Goal: Information Seeking & Learning: Compare options

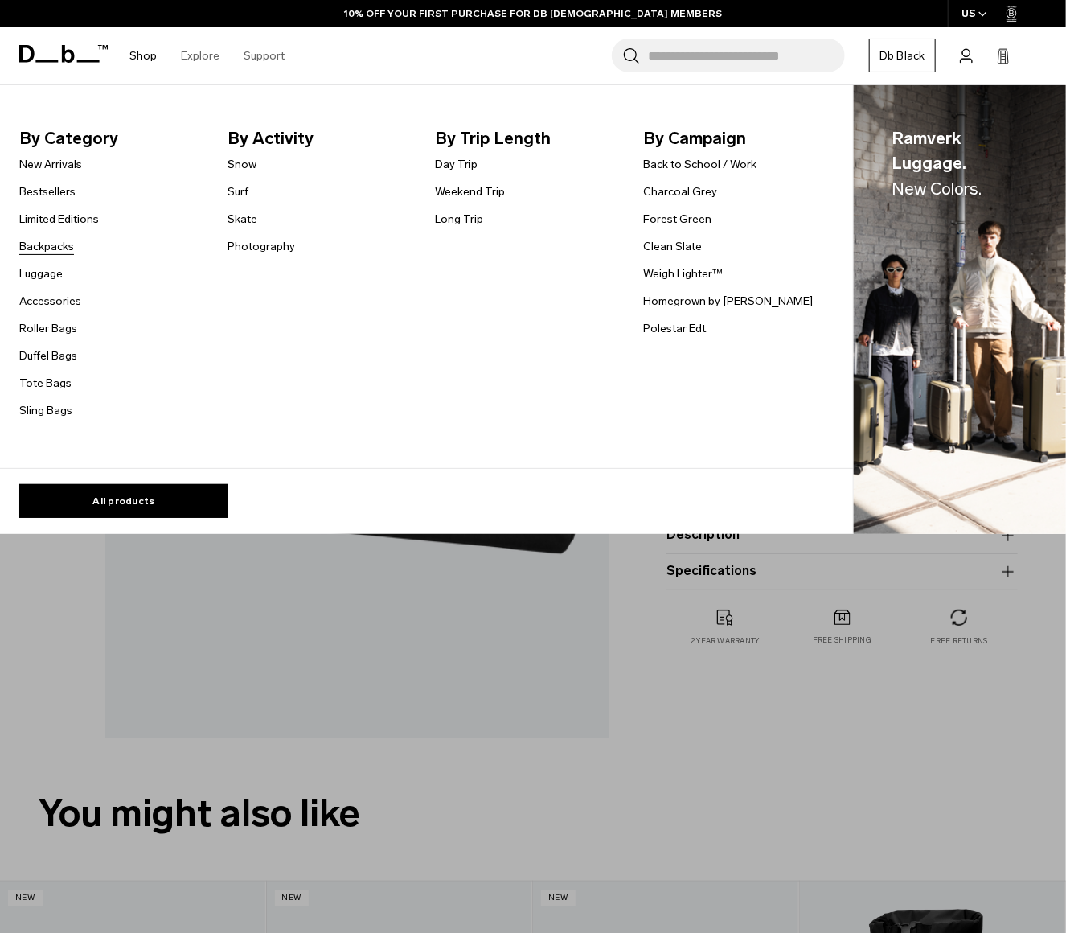
click at [47, 242] on link "Backpacks" at bounding box center [46, 246] width 55 height 17
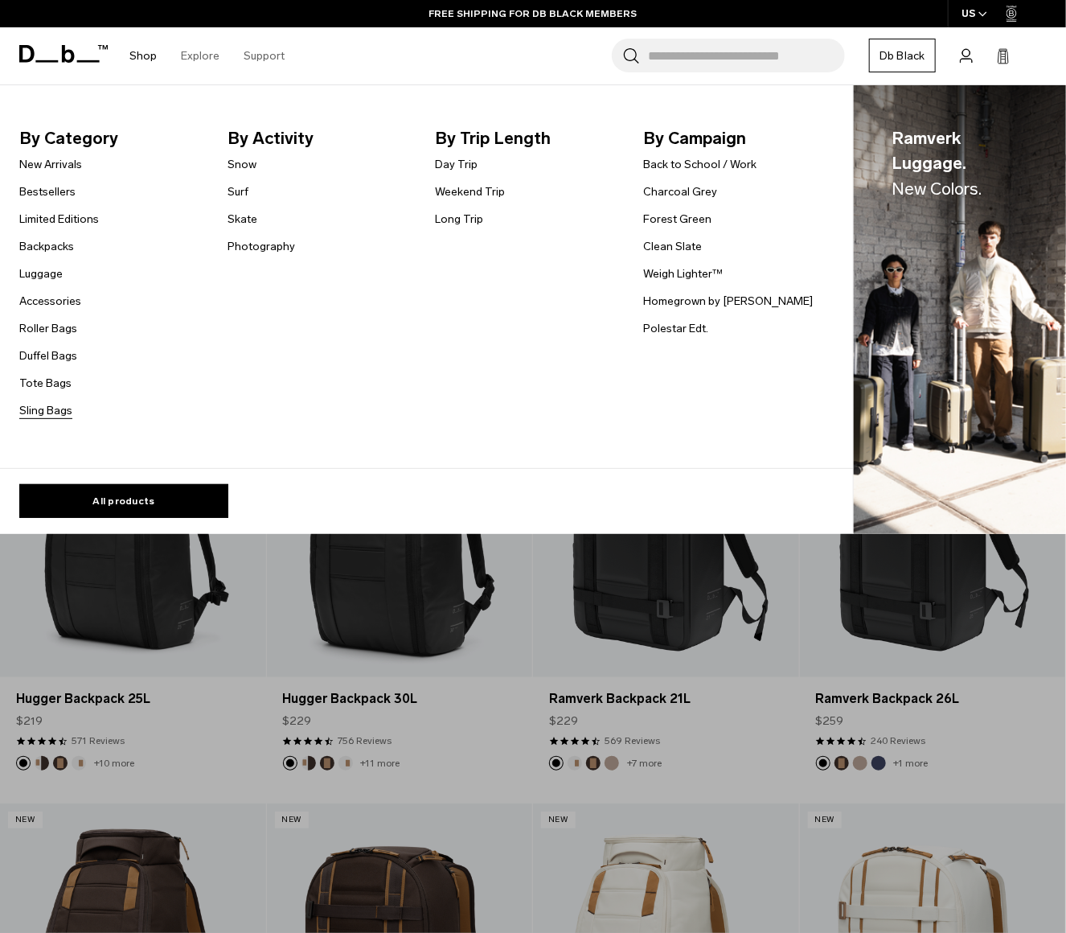
click at [54, 416] on link "Sling Bags" at bounding box center [45, 410] width 53 height 17
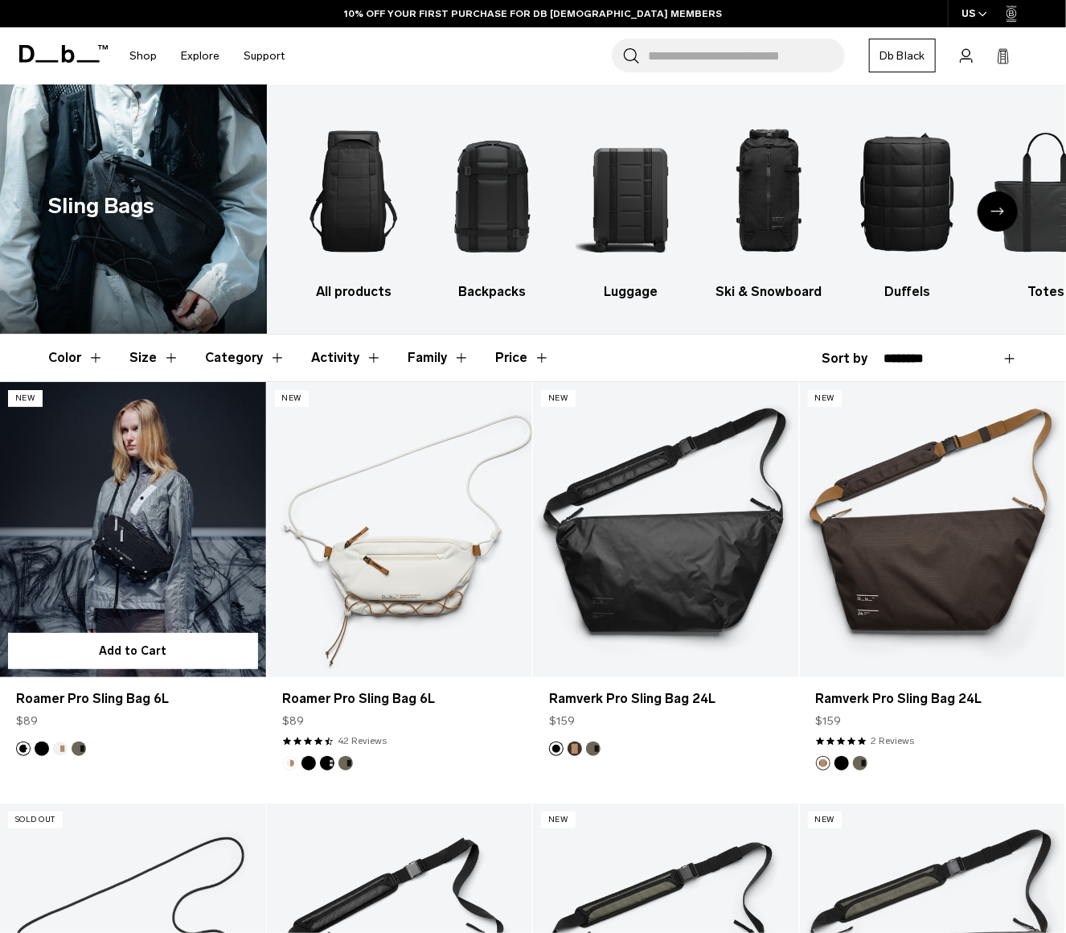
click at [215, 548] on link "Roamer Pro Sling Bag 6L" at bounding box center [133, 529] width 266 height 295
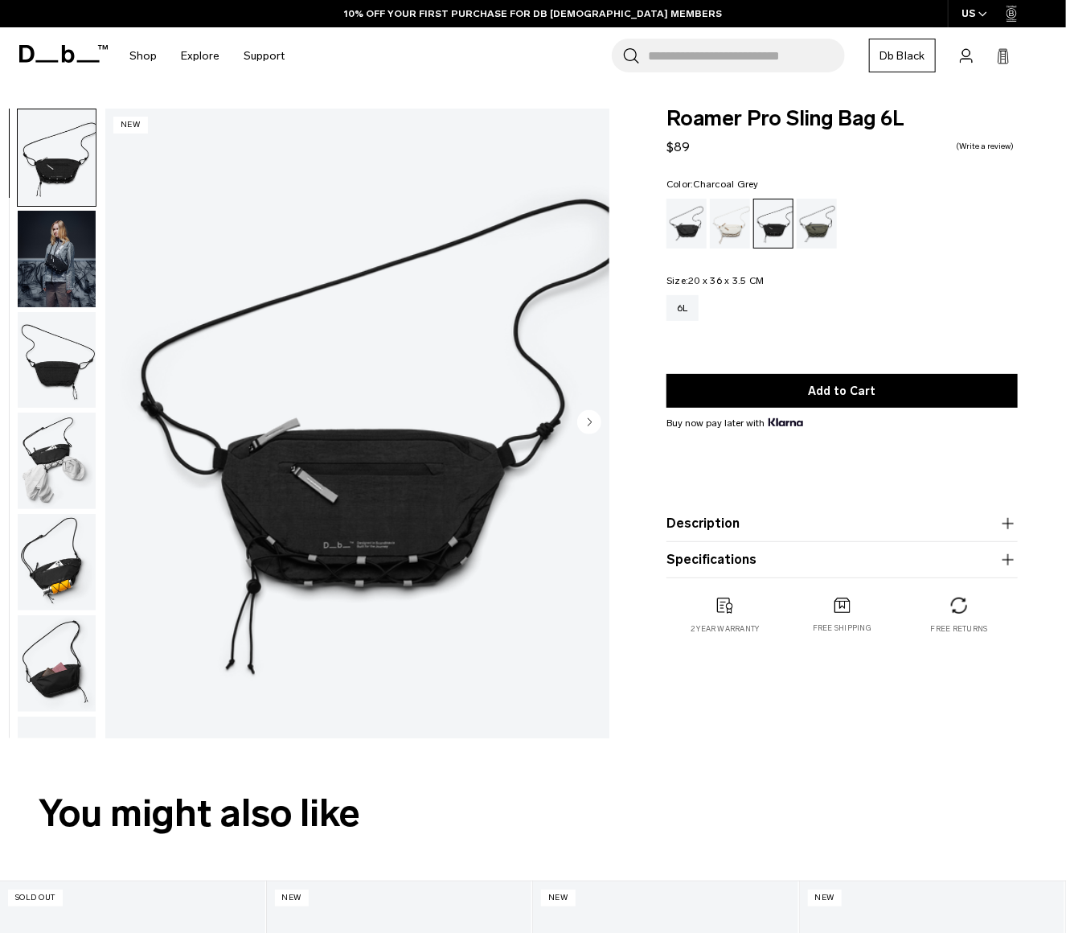
click at [70, 263] on img "button" at bounding box center [57, 259] width 78 height 96
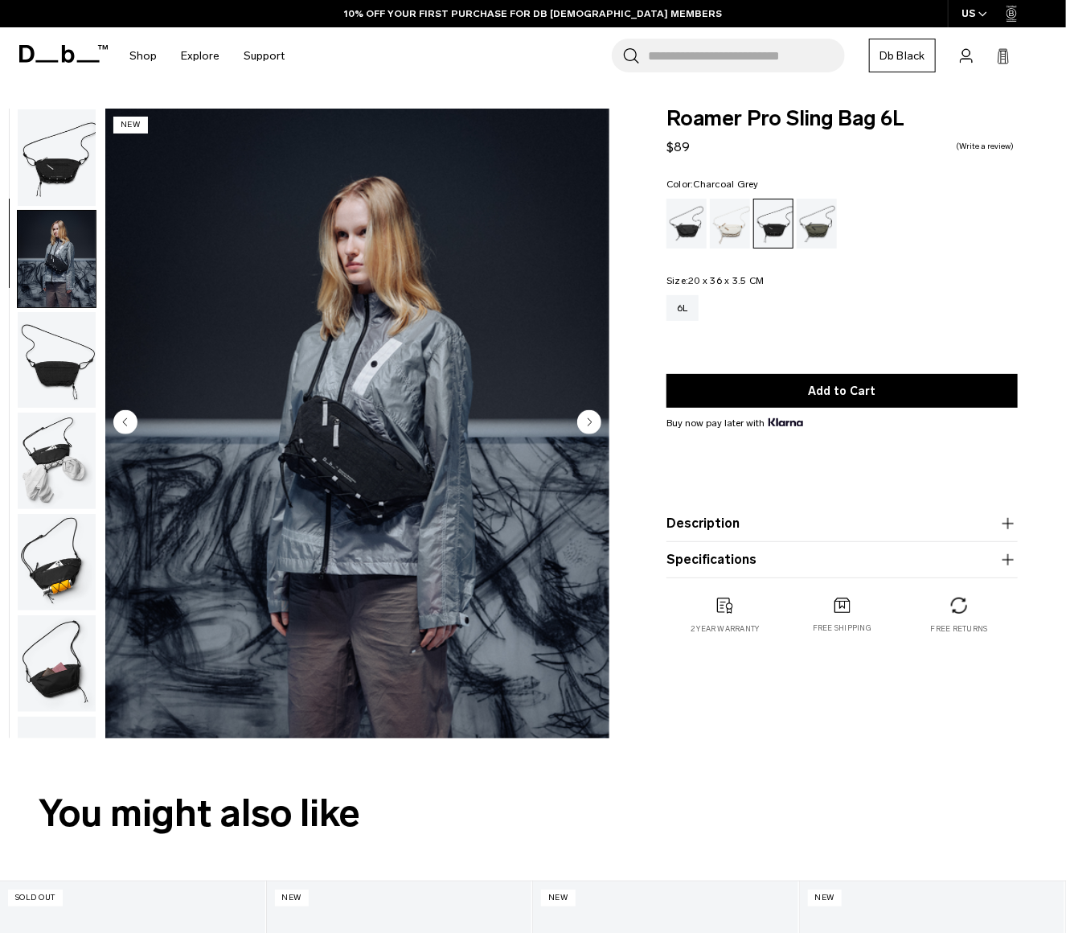
scroll to position [76, 0]
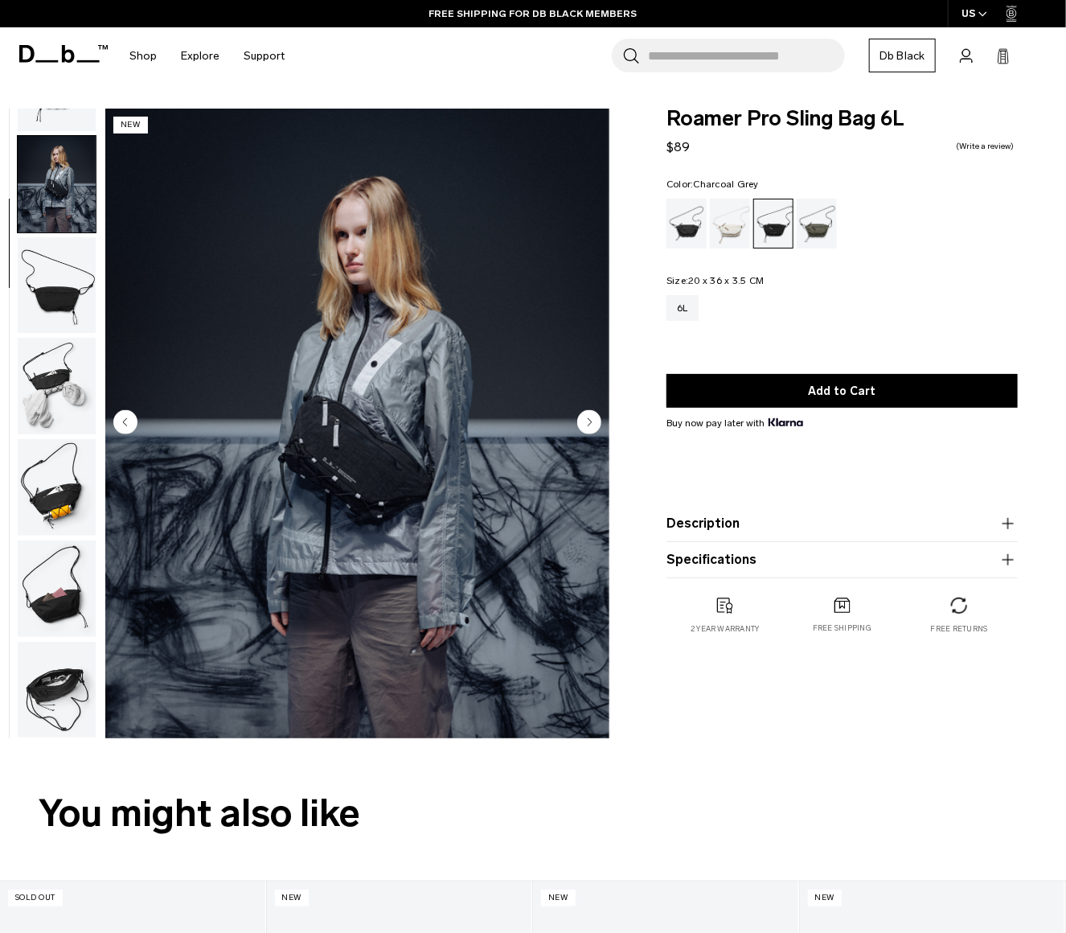
click at [52, 253] on img "button" at bounding box center [57, 285] width 78 height 96
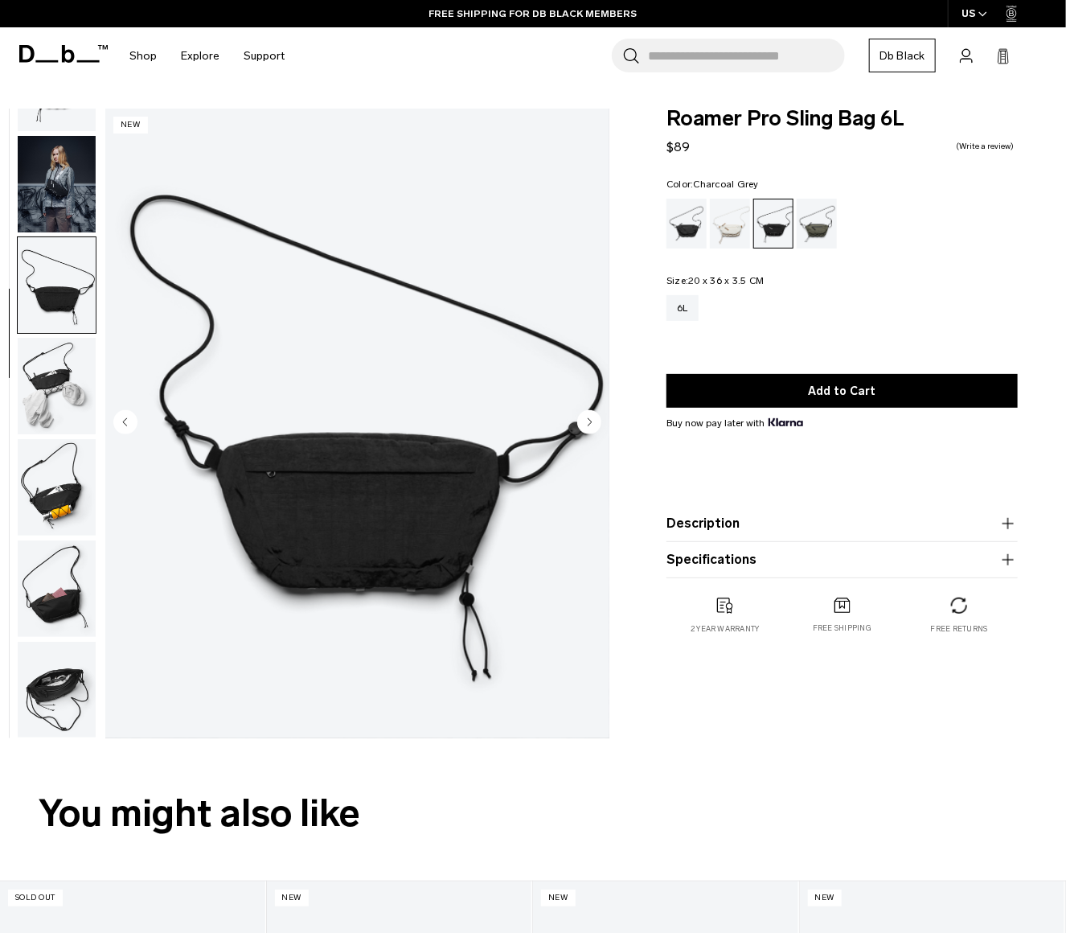
click at [57, 358] on img "button" at bounding box center [57, 386] width 78 height 96
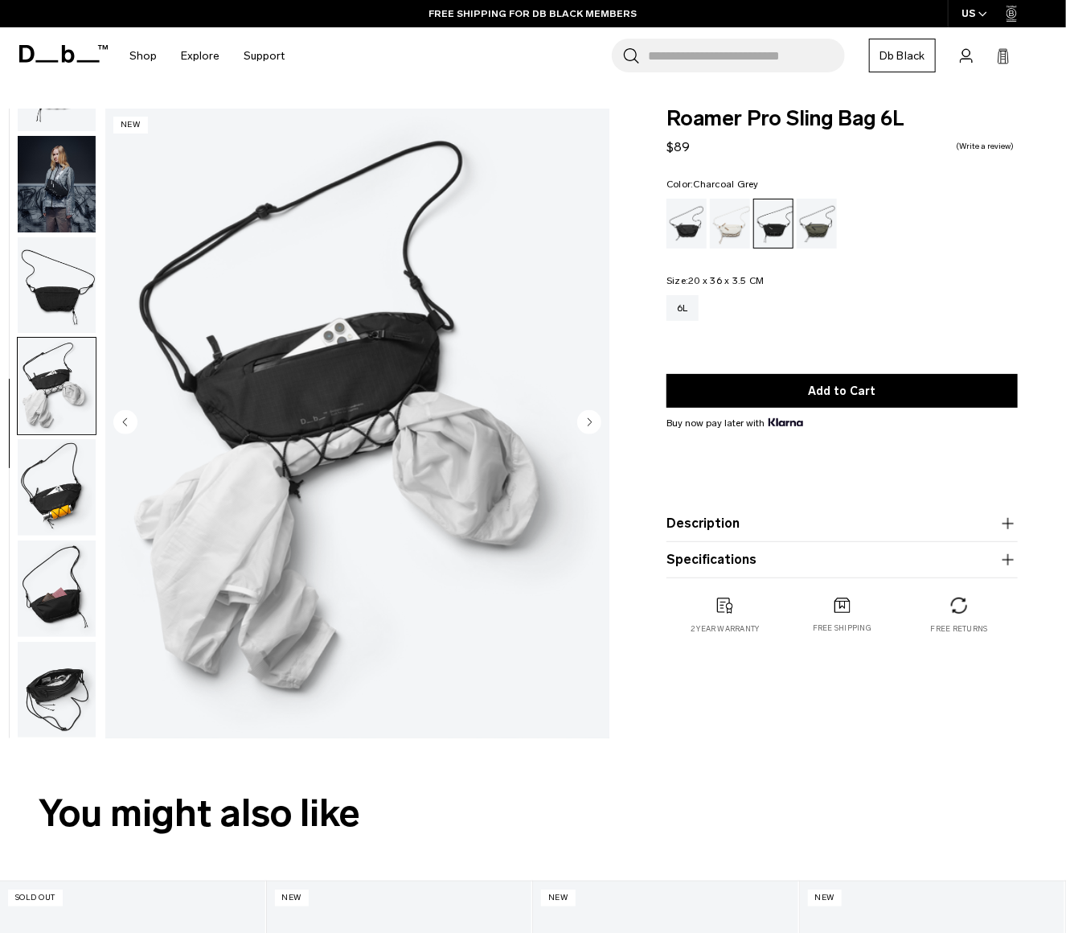
click at [60, 450] on img "button" at bounding box center [57, 487] width 78 height 96
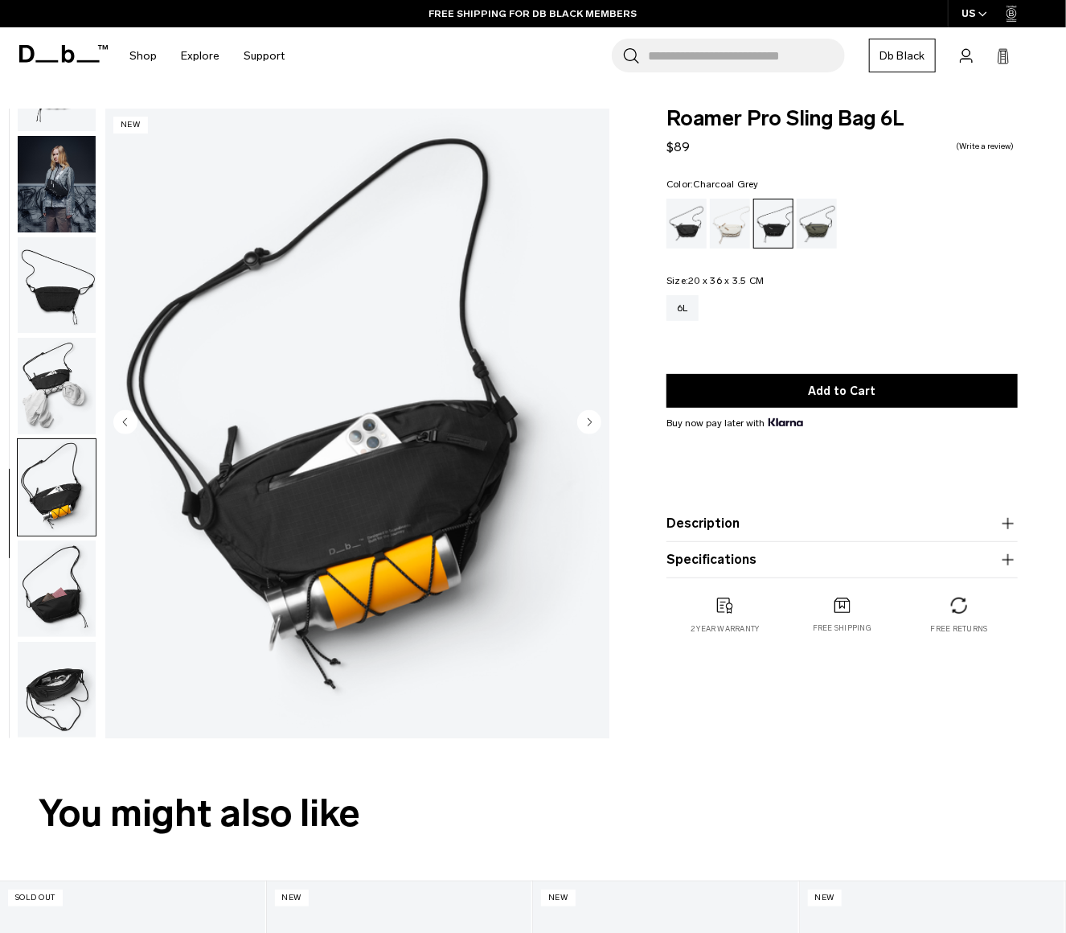
click at [48, 603] on img "button" at bounding box center [57, 588] width 78 height 96
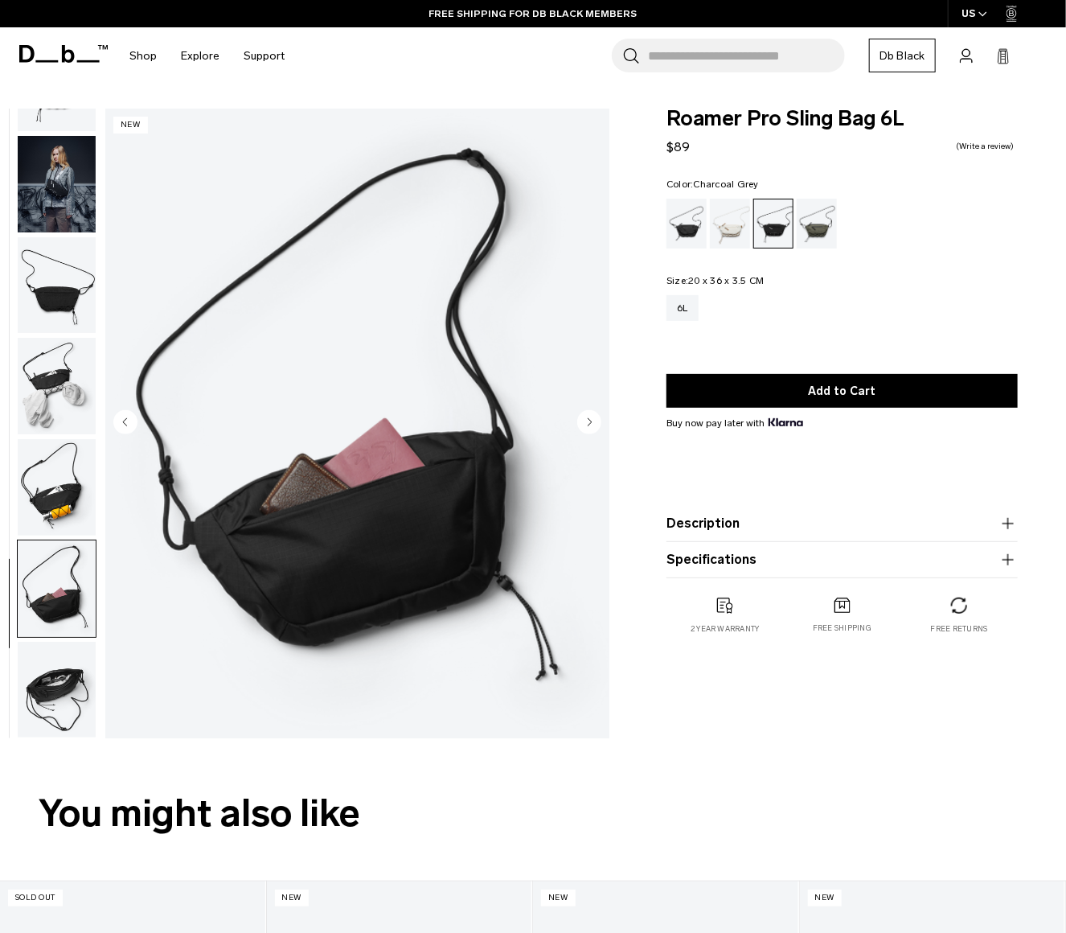
drag, startPoint x: 48, startPoint y: 704, endPoint x: 58, endPoint y: 708, distance: 10.5
click at [49, 704] on img "button" at bounding box center [57, 690] width 78 height 96
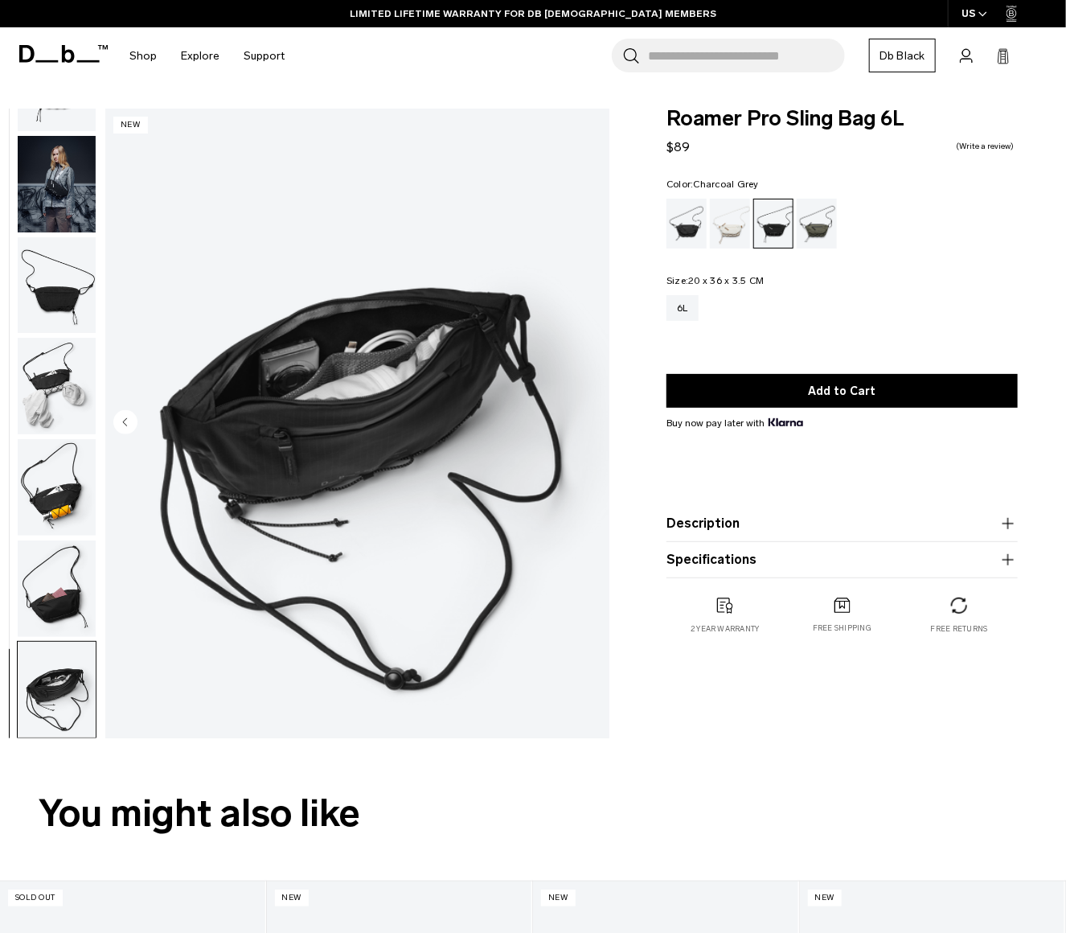
click at [58, 380] on img "button" at bounding box center [57, 386] width 78 height 96
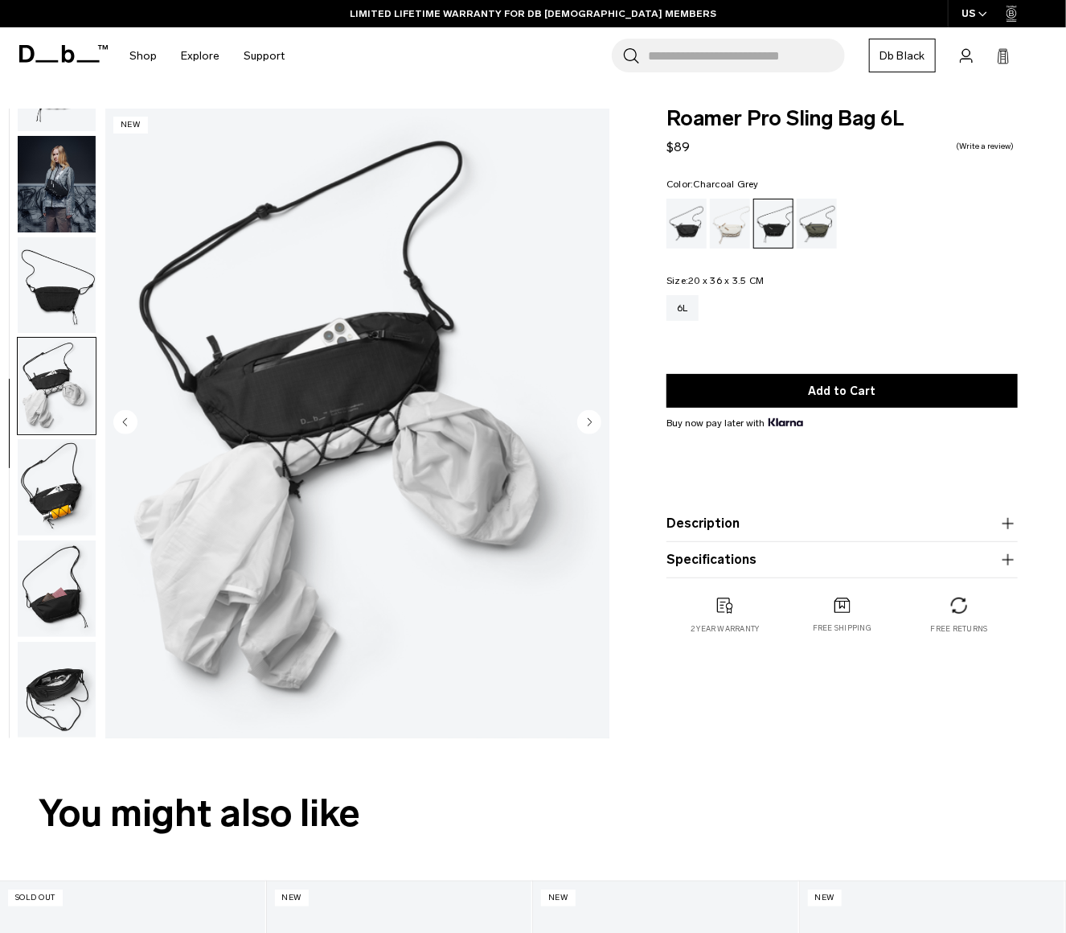
click at [40, 290] on img "button" at bounding box center [57, 285] width 78 height 96
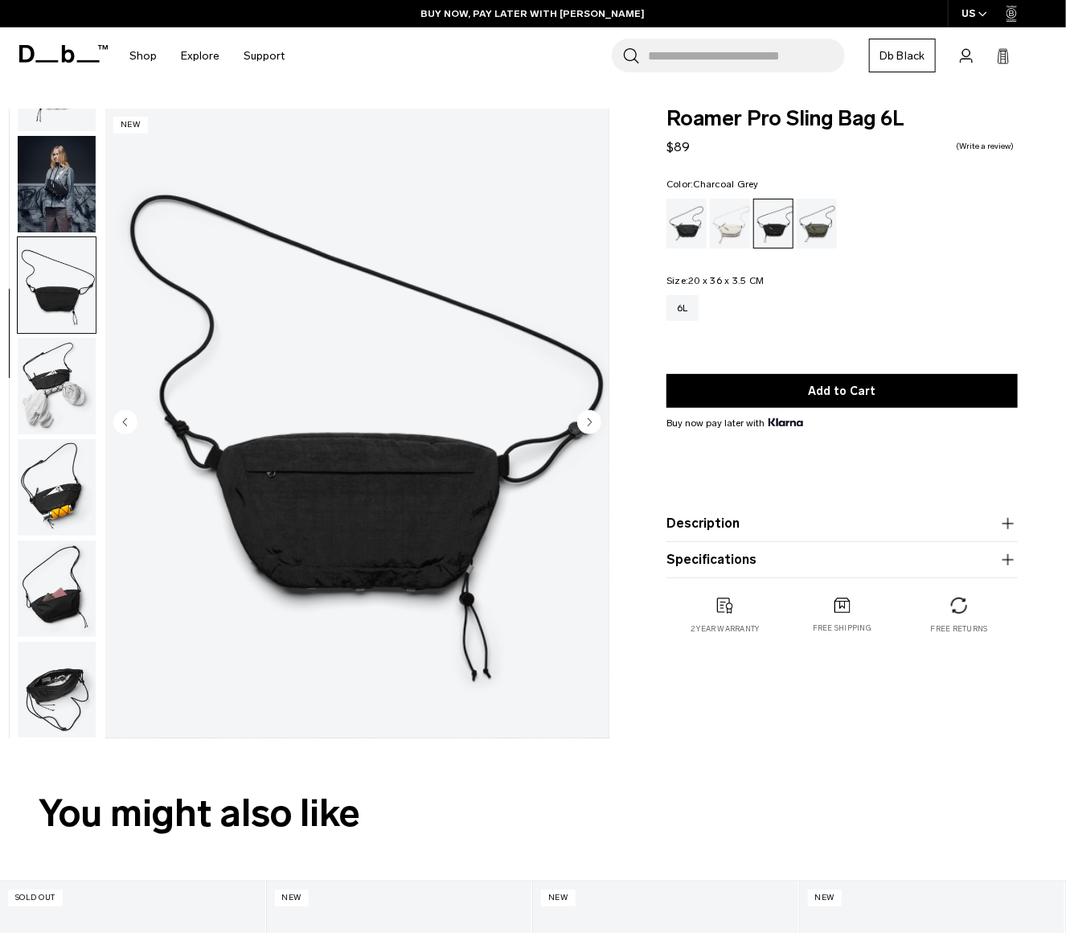
click at [58, 726] on img "button" at bounding box center [57, 690] width 78 height 96
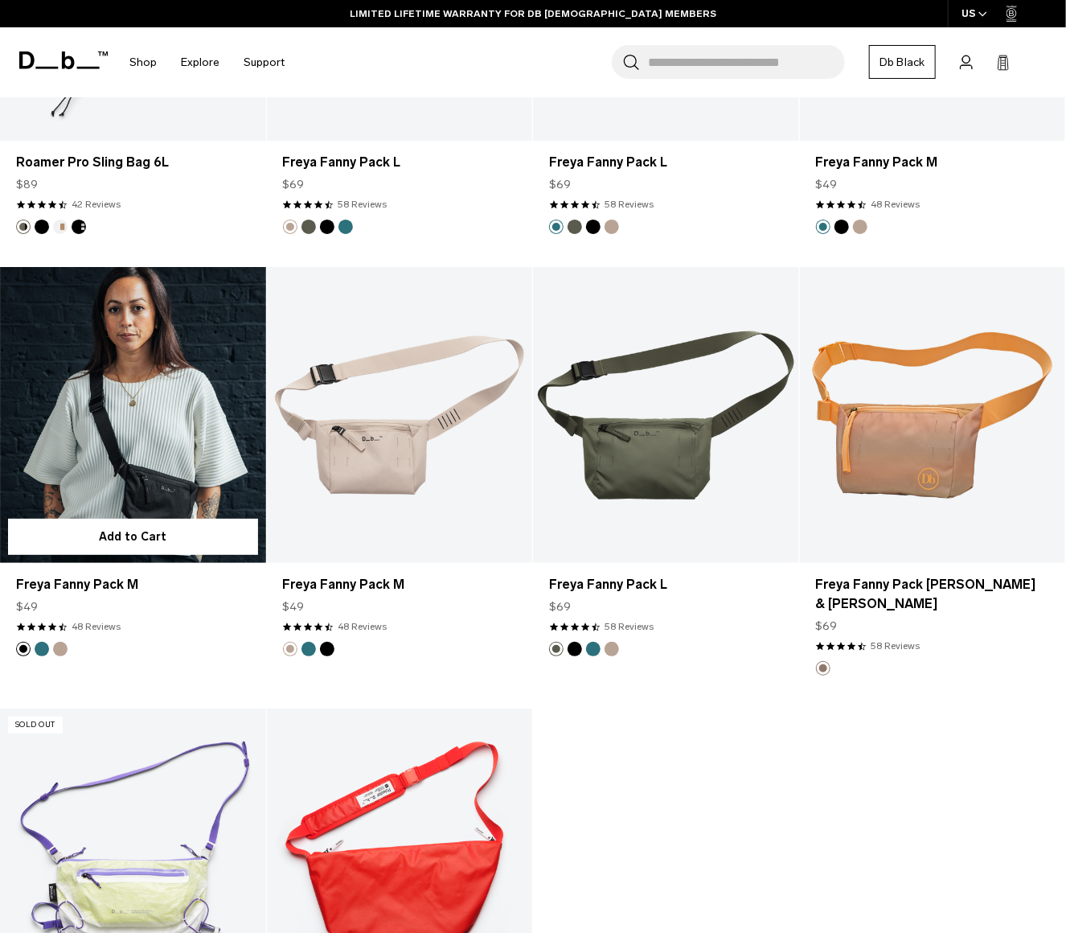
scroll to position [2975, 0]
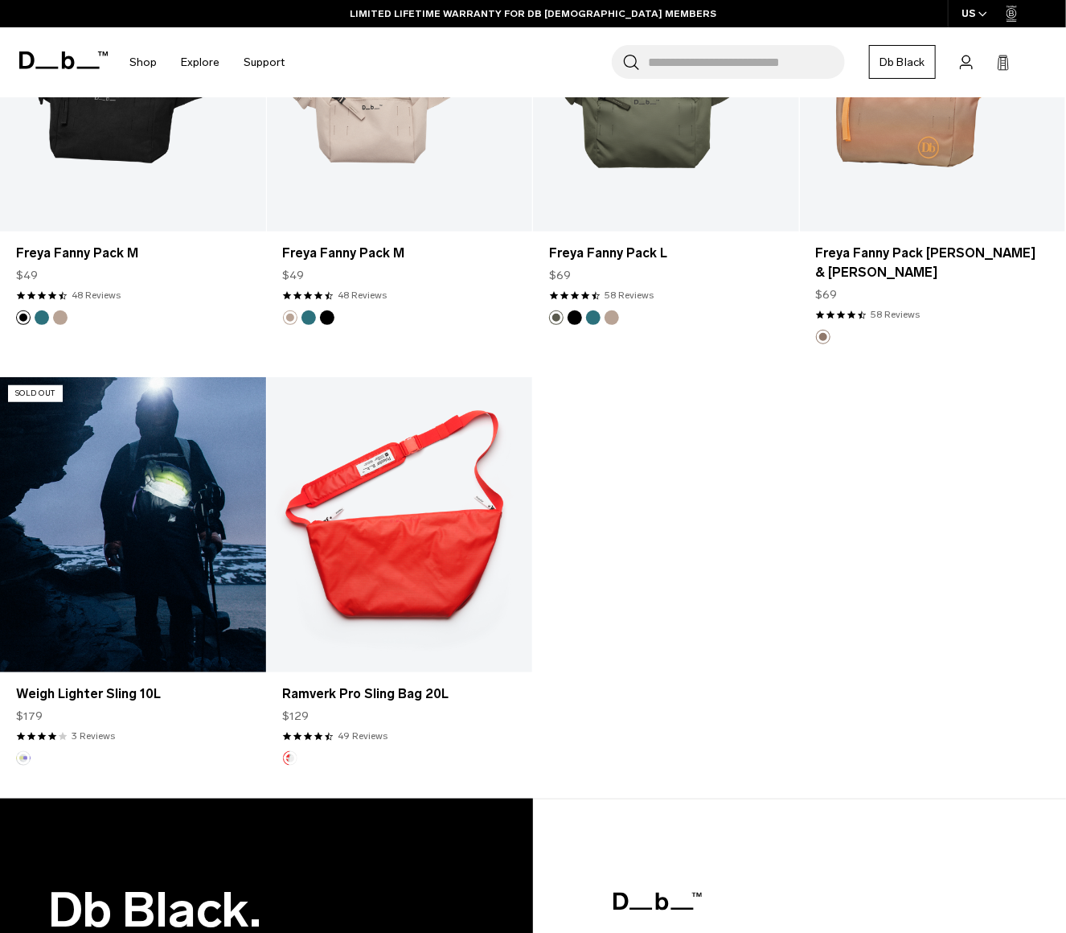
click at [164, 458] on link "Weigh Lighter Sling 10L" at bounding box center [133, 524] width 266 height 295
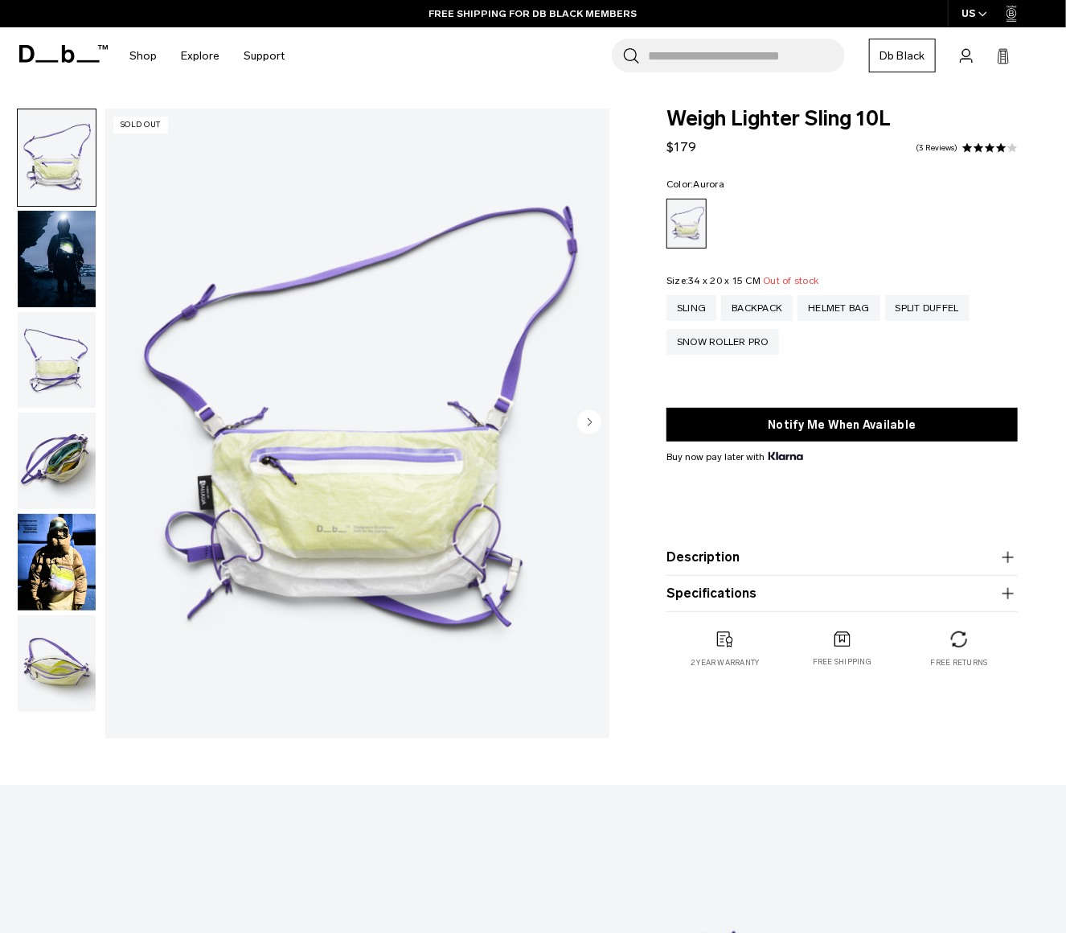
click at [67, 472] on img "button" at bounding box center [57, 461] width 78 height 96
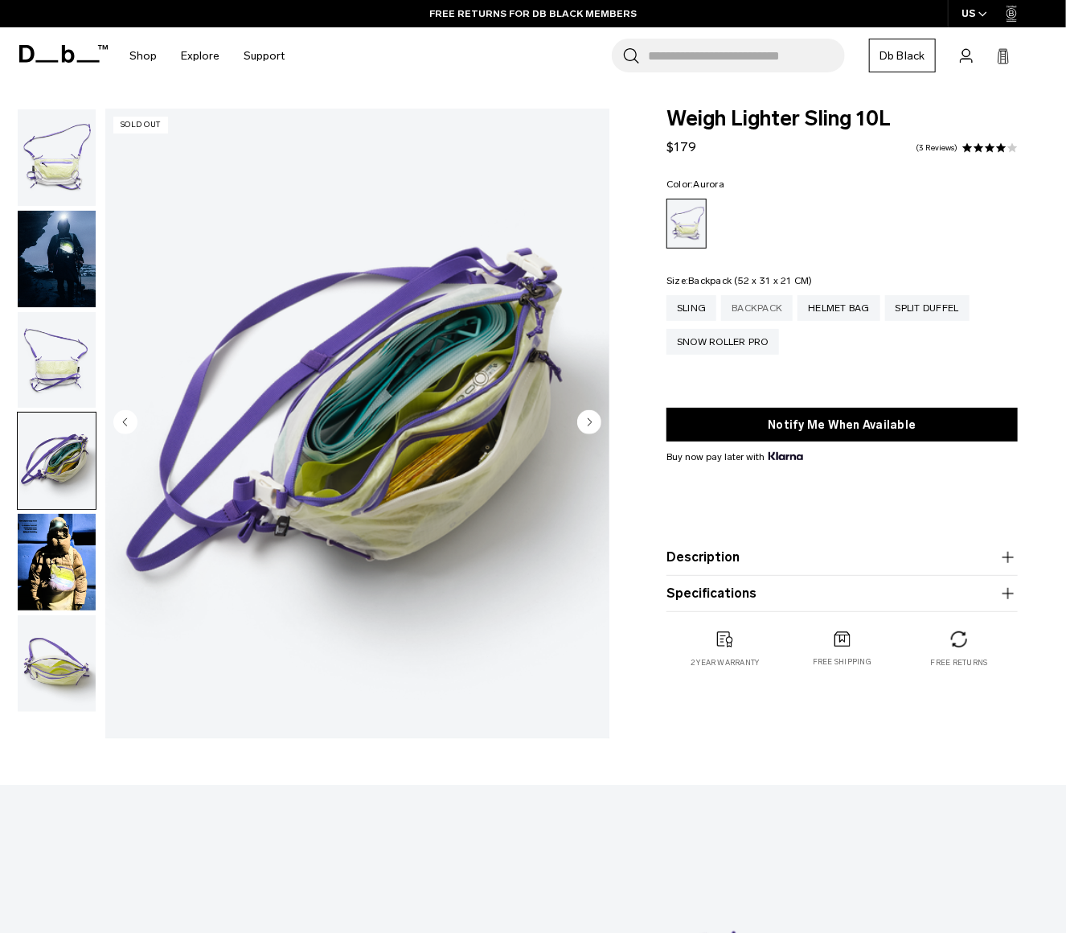
click at [765, 307] on div "Backpack" at bounding box center [757, 308] width 72 height 26
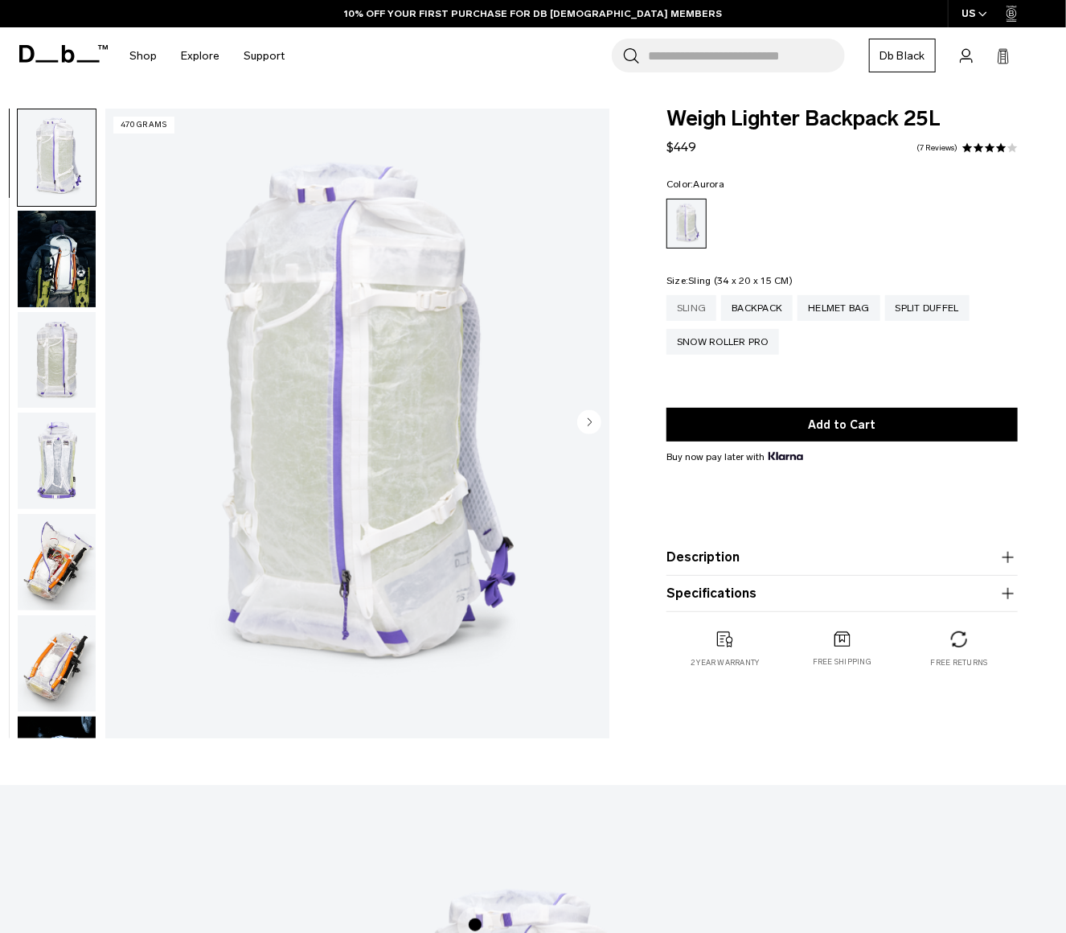
click at [695, 321] on div "Sling" at bounding box center [692, 308] width 50 height 26
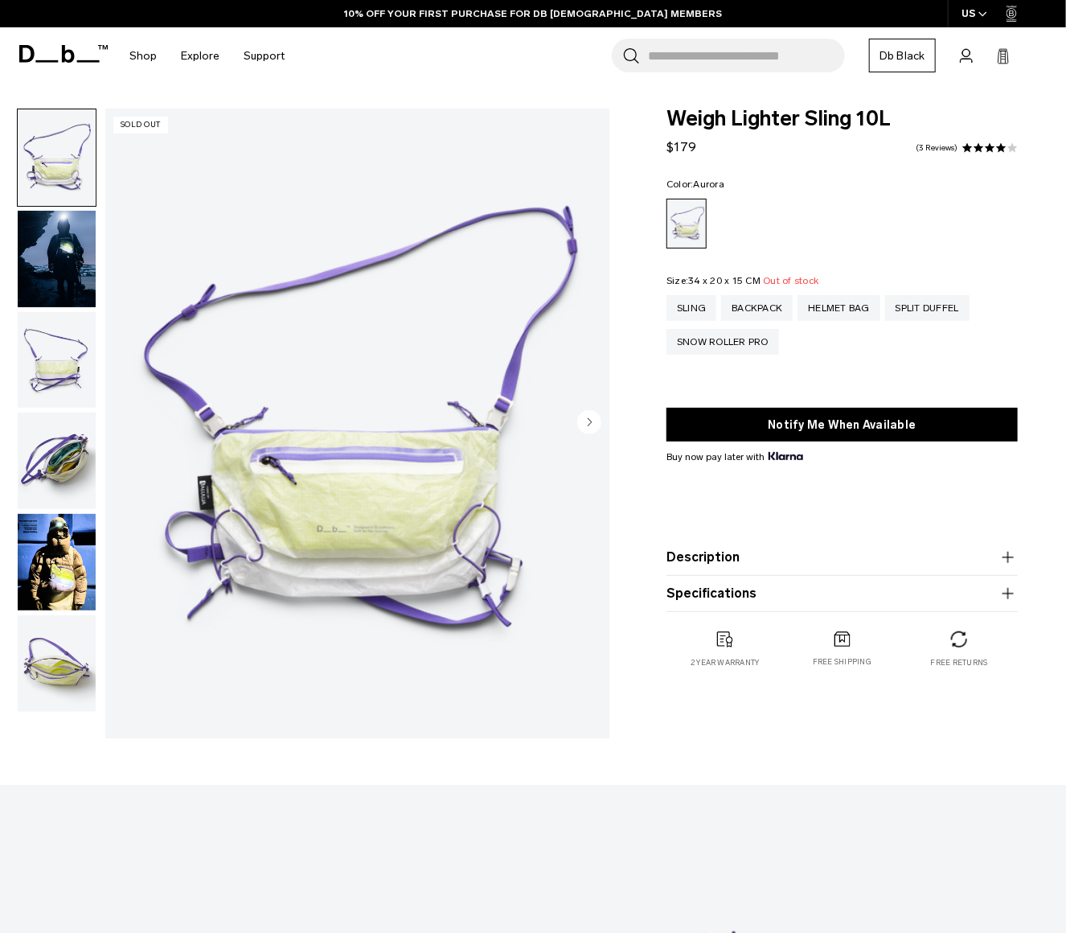
click at [52, 560] on img "button" at bounding box center [57, 562] width 78 height 96
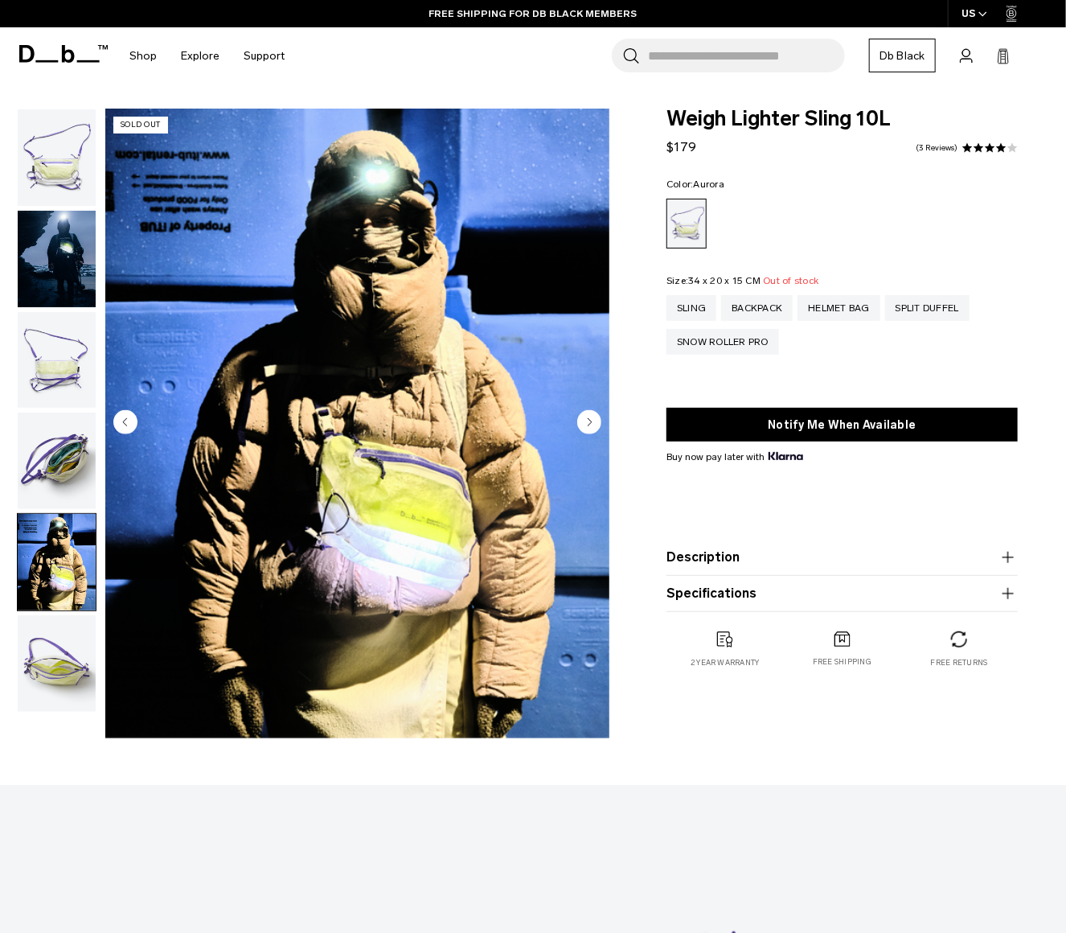
click at [35, 707] on img "button" at bounding box center [57, 663] width 78 height 96
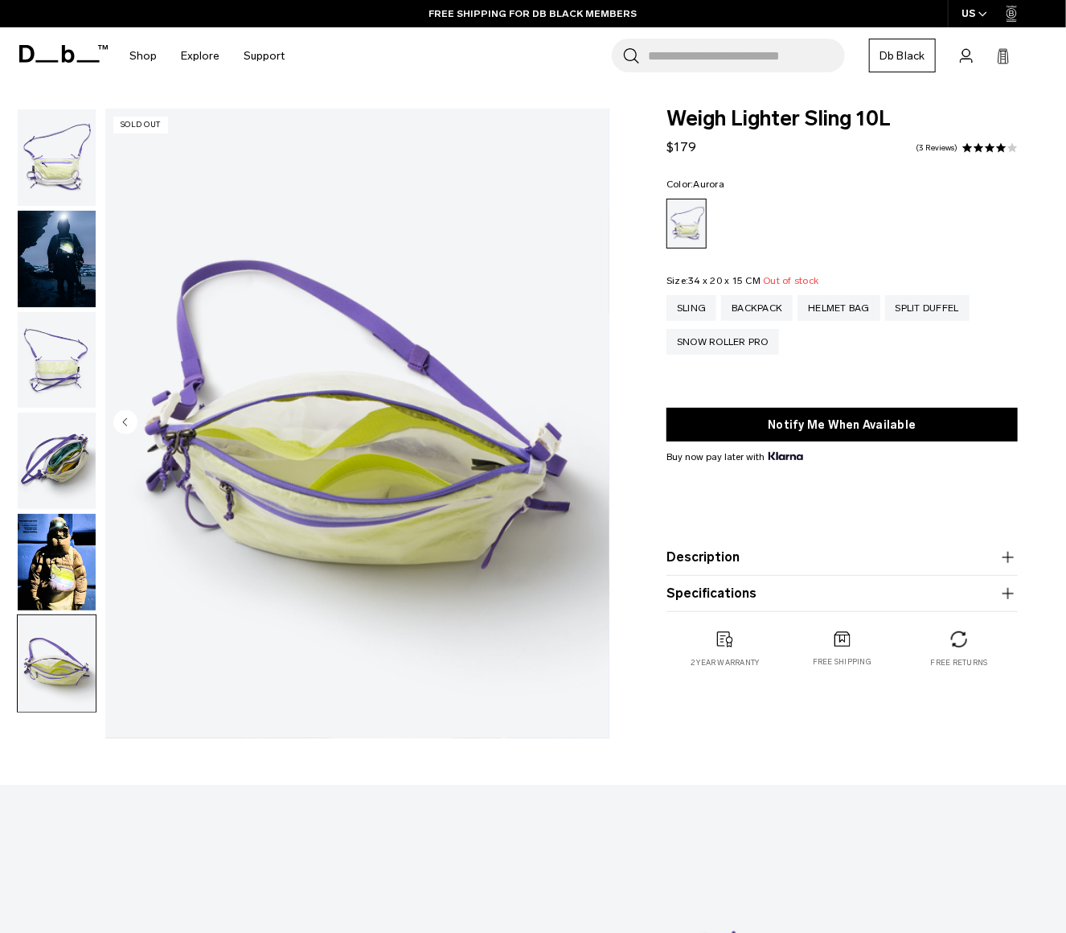
click at [43, 630] on img "button" at bounding box center [57, 663] width 78 height 96
click at [77, 244] on img "button" at bounding box center [57, 259] width 78 height 96
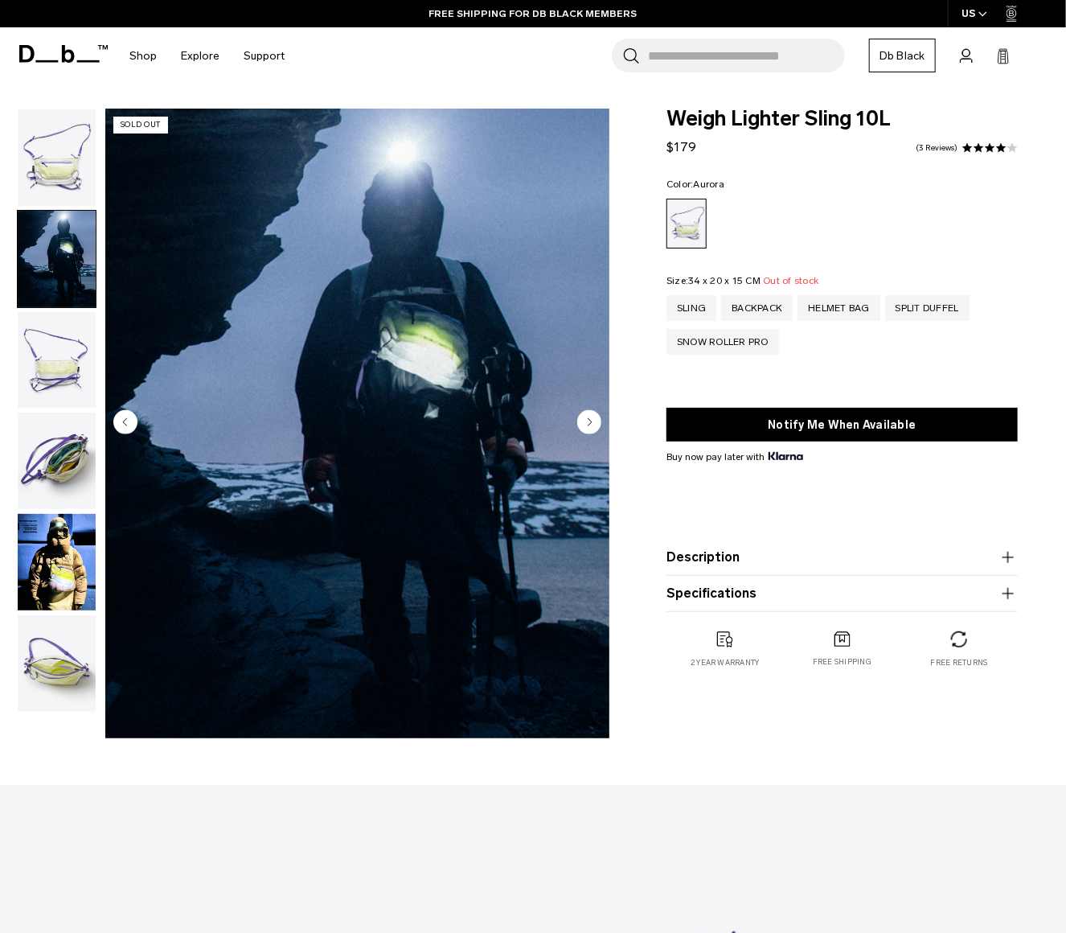
click at [59, 150] on img "button" at bounding box center [57, 157] width 78 height 96
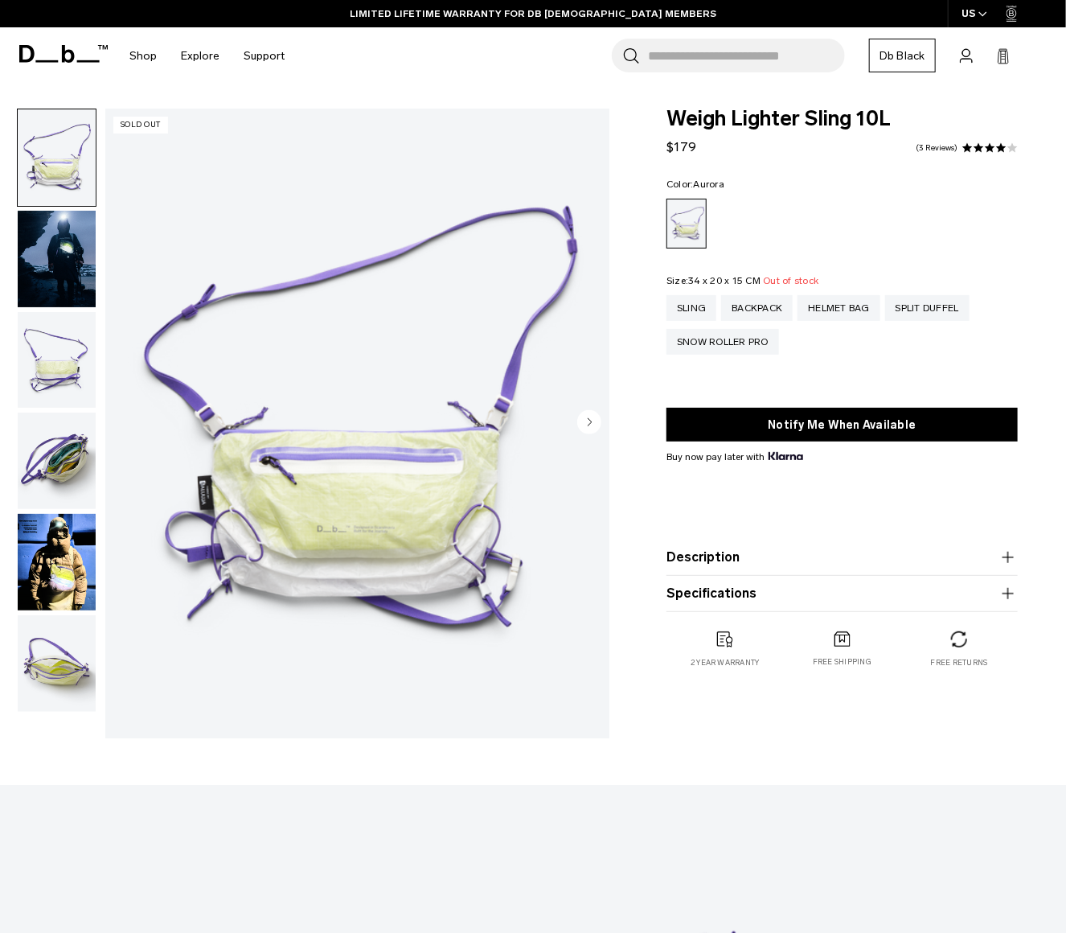
click at [58, 472] on img "button" at bounding box center [57, 461] width 78 height 96
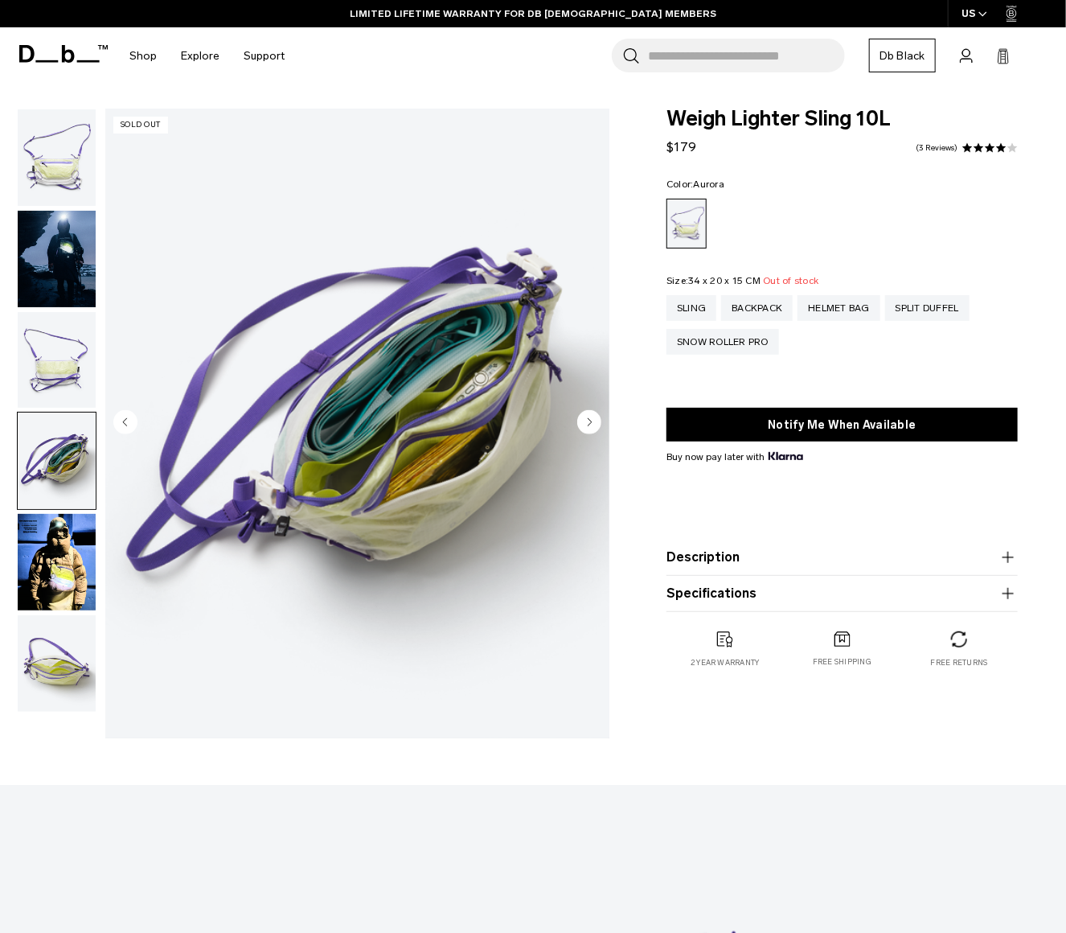
click at [58, 463] on img "button" at bounding box center [57, 461] width 78 height 96
click at [64, 356] on img "button" at bounding box center [57, 360] width 78 height 96
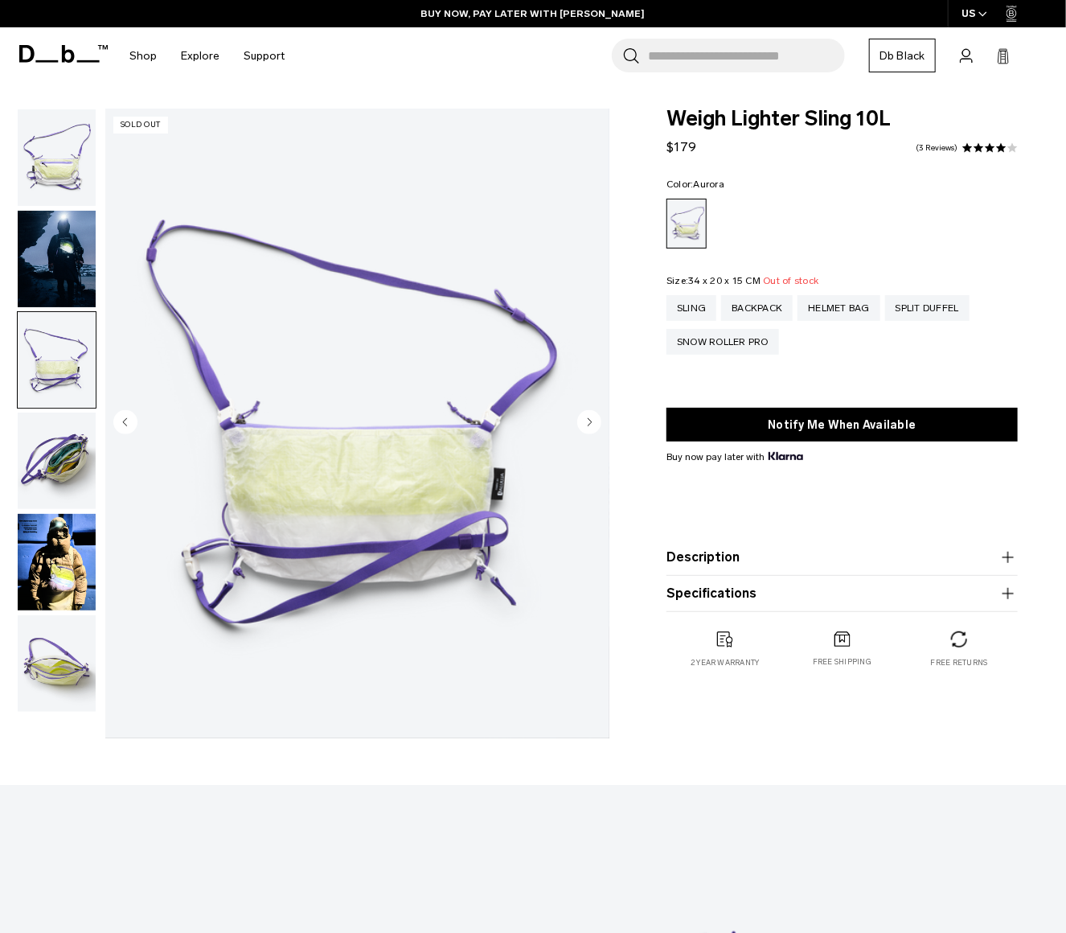
click at [54, 546] on img "button" at bounding box center [57, 562] width 78 height 96
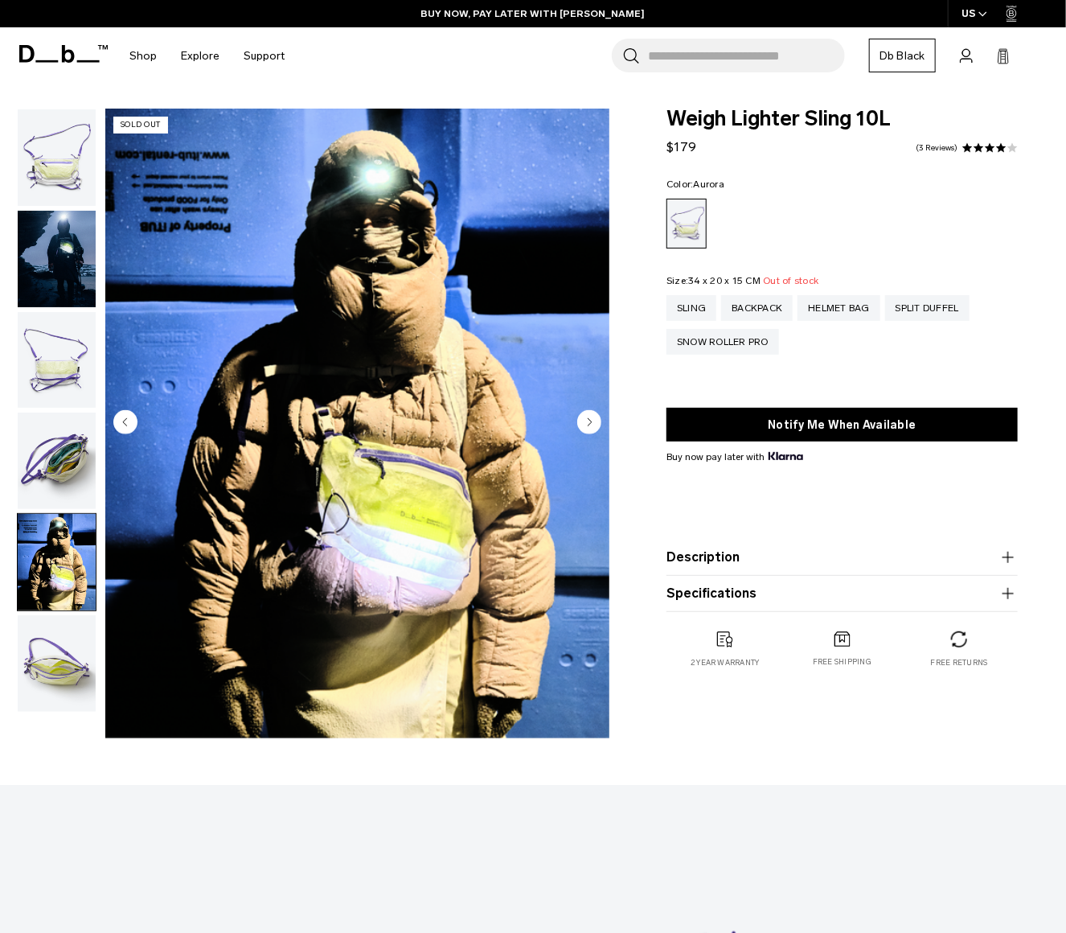
click at [39, 673] on img "button" at bounding box center [57, 663] width 78 height 96
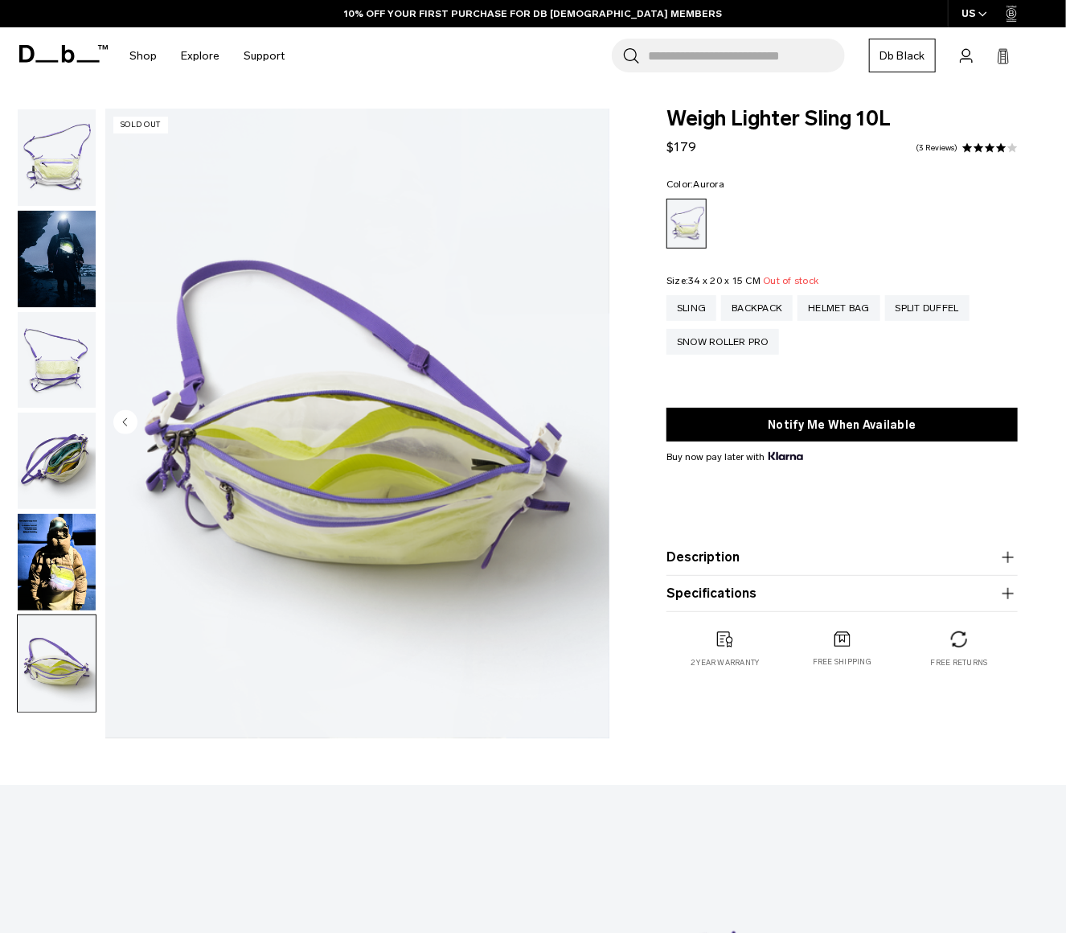
click at [226, 453] on img "6 / 6" at bounding box center [357, 424] width 504 height 630
drag, startPoint x: 18, startPoint y: 49, endPoint x: 88, endPoint y: 51, distance: 69.2
click at [88, 51] on header "Shop By Category New Arrivals Bestsellers Limited Editions By Activity" at bounding box center [533, 55] width 1066 height 57
click at [88, 51] on icon at bounding box center [63, 54] width 88 height 18
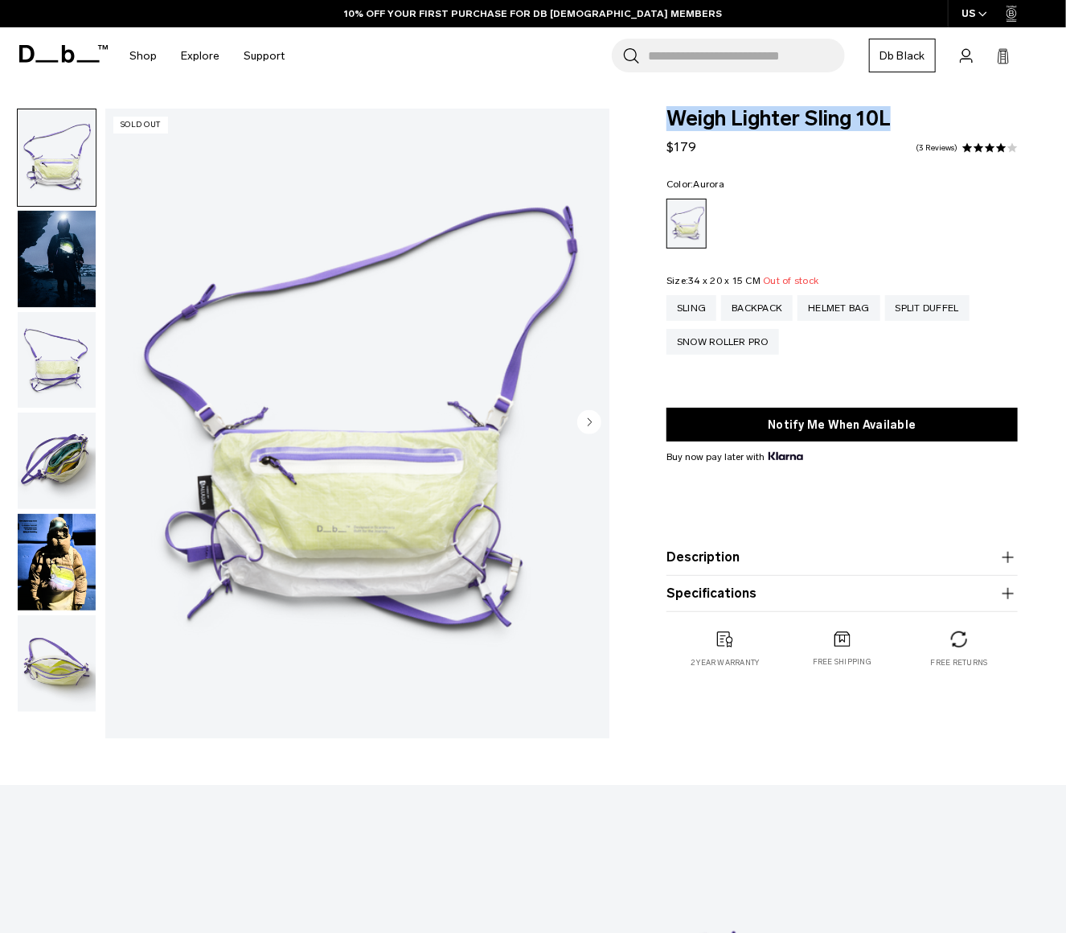
drag, startPoint x: 666, startPoint y: 118, endPoint x: 892, endPoint y: 124, distance: 226.0
click at [892, 124] on span "Weigh Lighter Sling 10L" at bounding box center [842, 119] width 351 height 21
copy span "Weigh Lighter Sling 10L"
